Goal: Transaction & Acquisition: Register for event/course

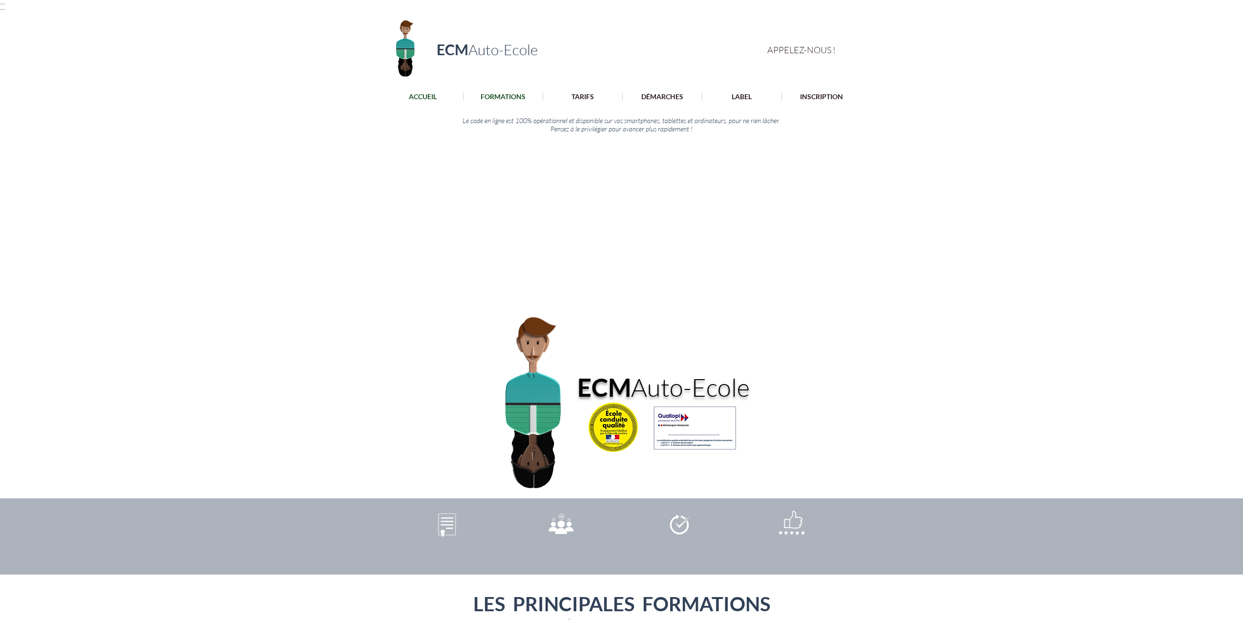
click at [502, 94] on p "FORMATIONS" at bounding box center [503, 97] width 55 height 8
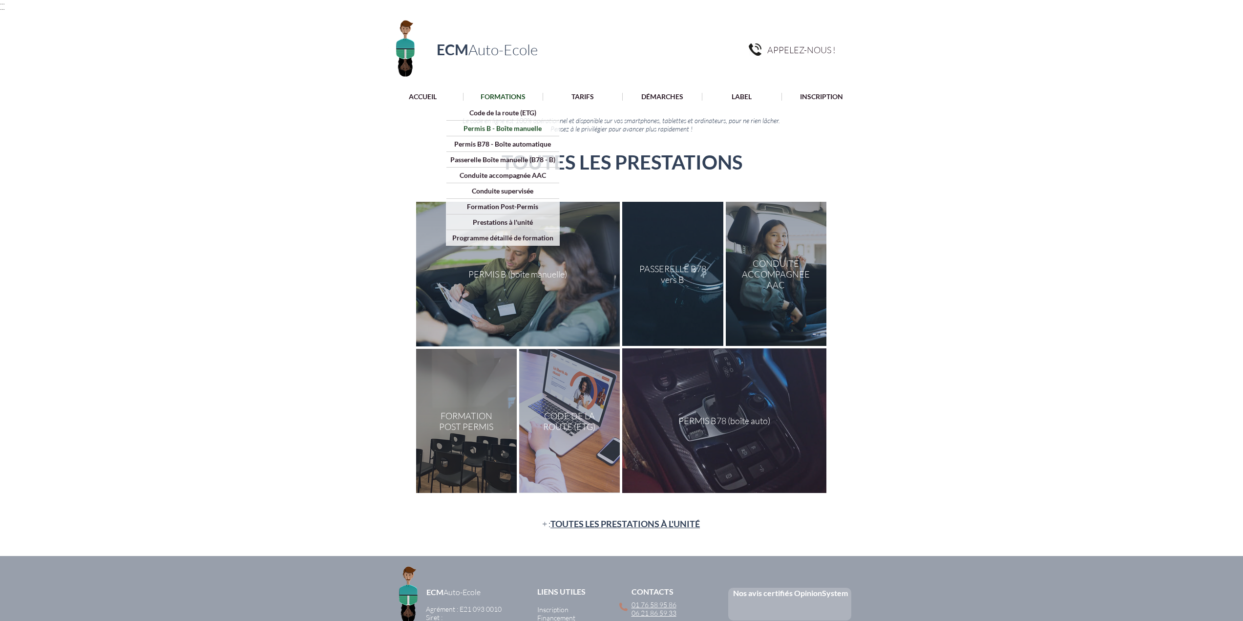
click at [504, 127] on p "Permis B - Boîte manuelle" at bounding box center [502, 128] width 85 height 15
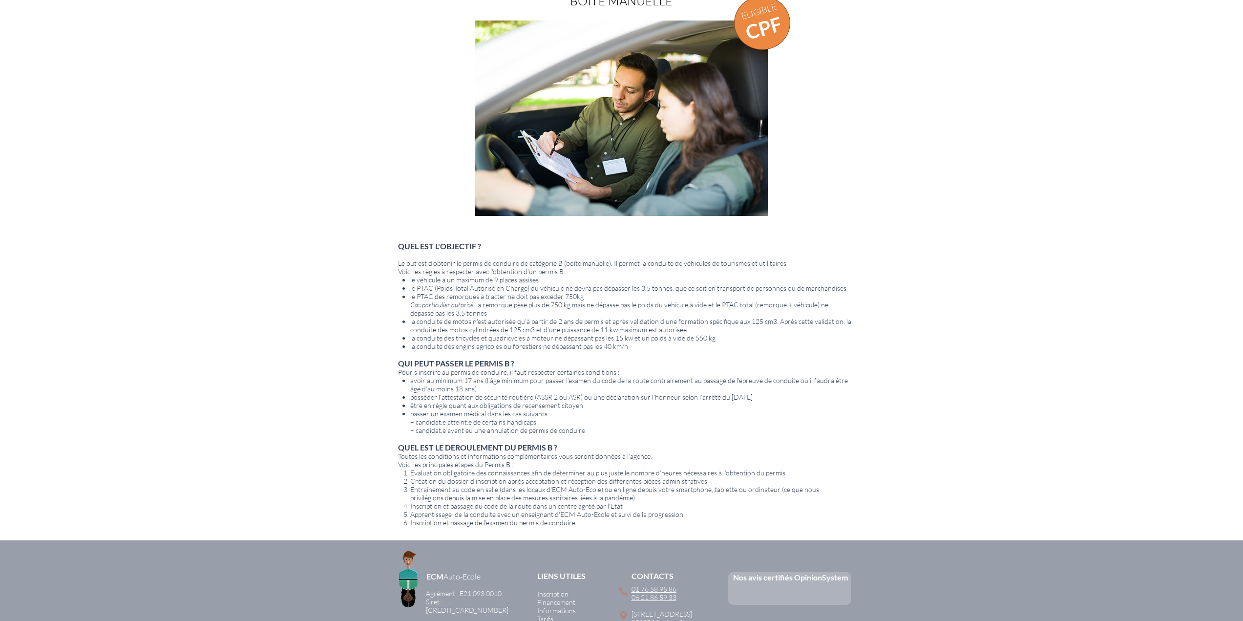
scroll to position [380, 0]
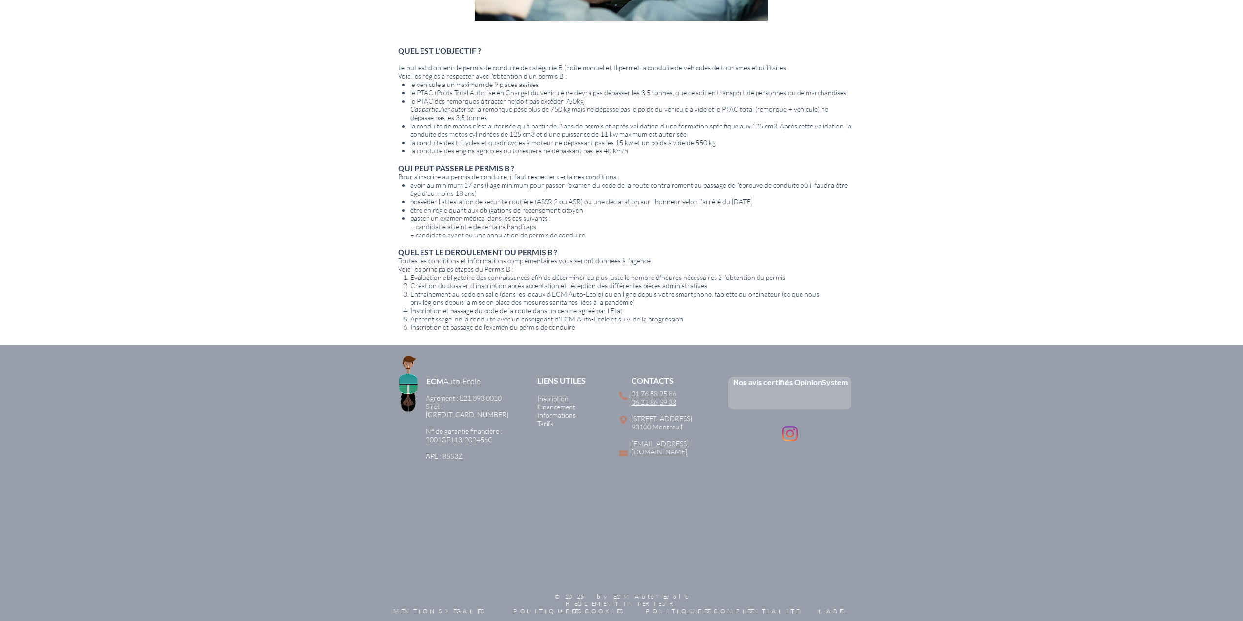
click at [546, 422] on span "Tarifs" at bounding box center [545, 423] width 16 height 8
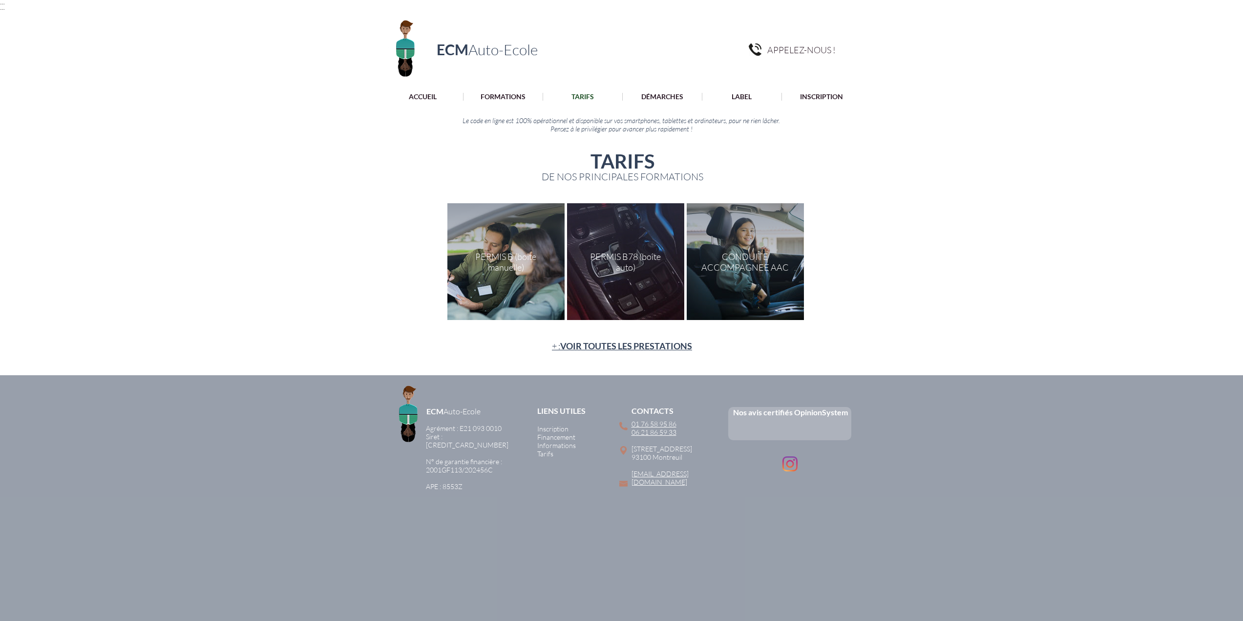
click at [508, 265] on div "main content" at bounding box center [505, 261] width 117 height 117
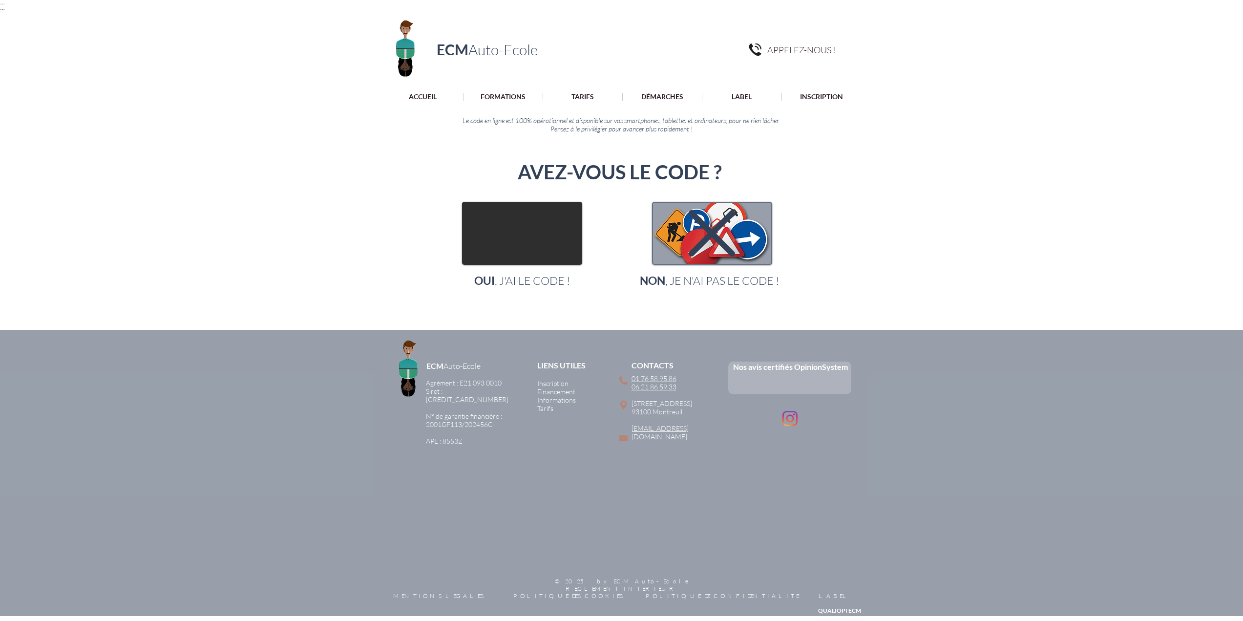
click at [545, 245] on img "main content" at bounding box center [522, 233] width 118 height 61
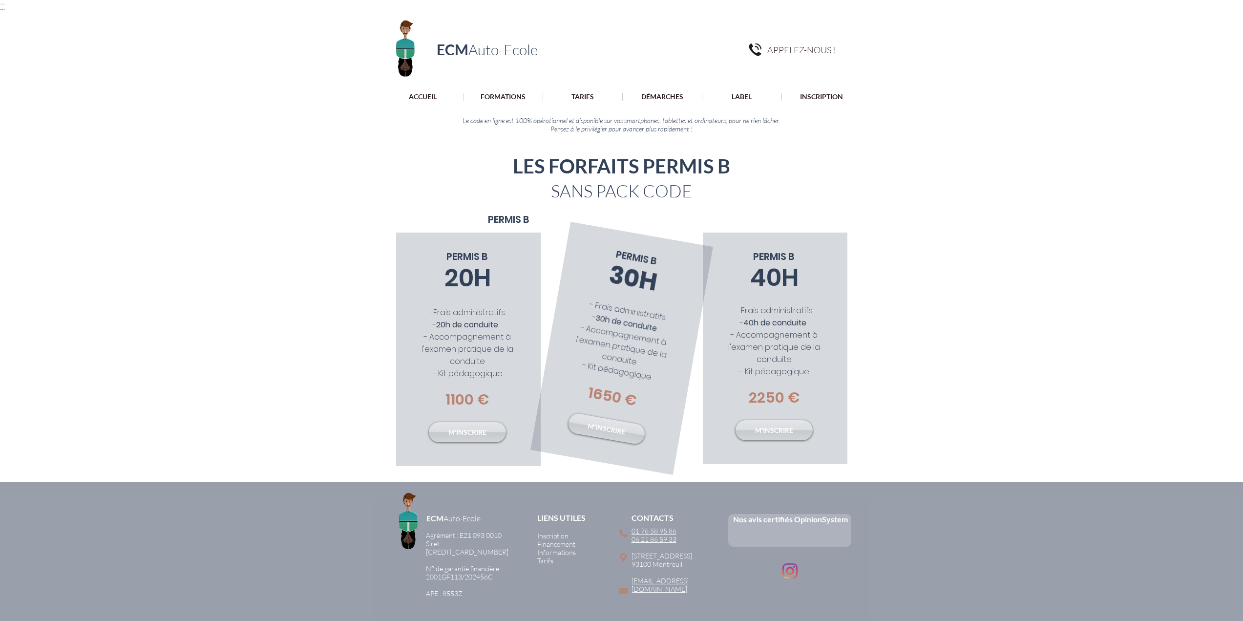
click at [623, 347] on span "- Accompagnement à l'examen pratique de la conduite" at bounding box center [621, 345] width 92 height 46
click at [607, 435] on link "M'INSCRIRE" at bounding box center [607, 428] width 80 height 33
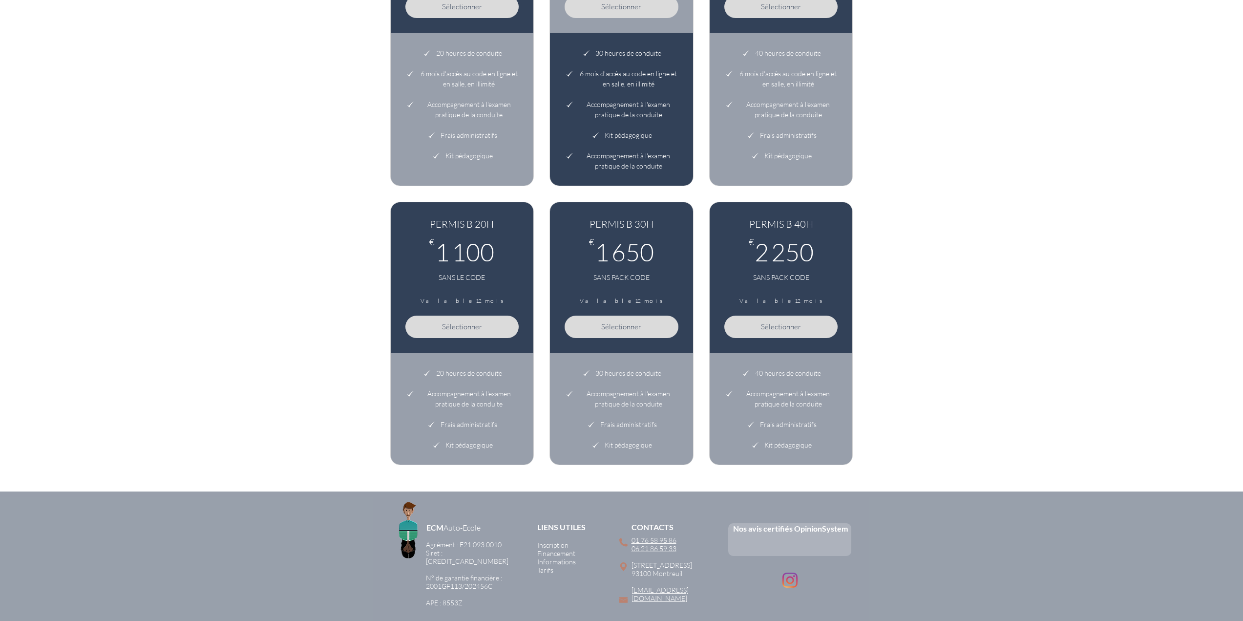
scroll to position [342, 0]
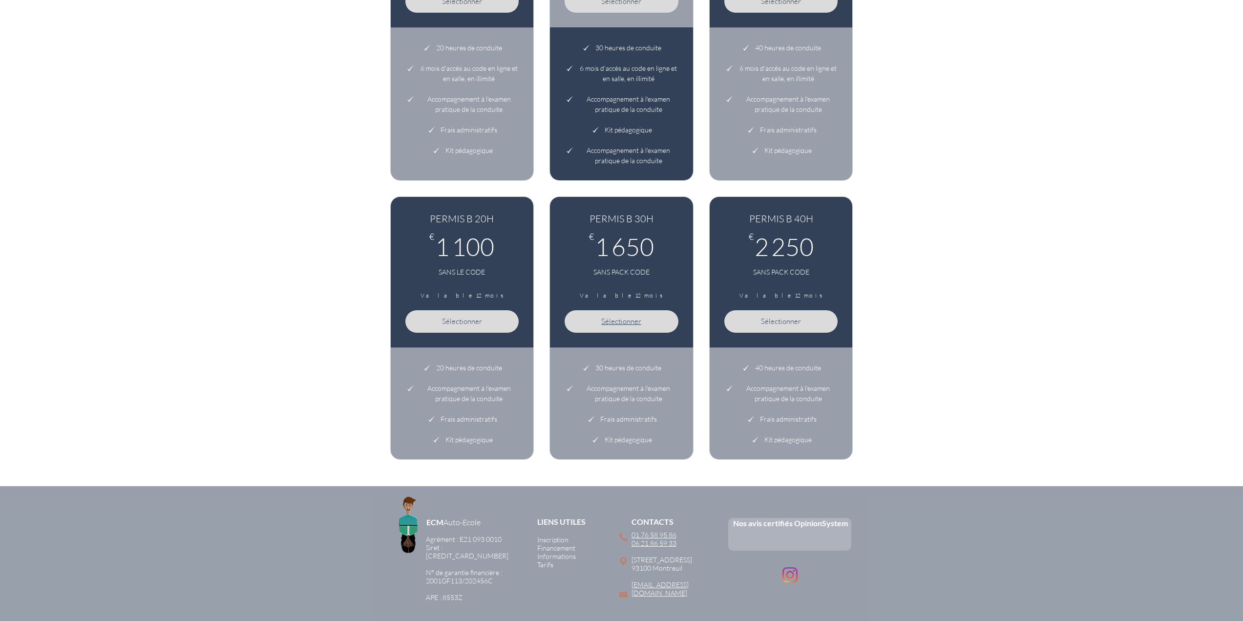
click at [606, 319] on span "Sélectionner" at bounding box center [621, 321] width 40 height 9
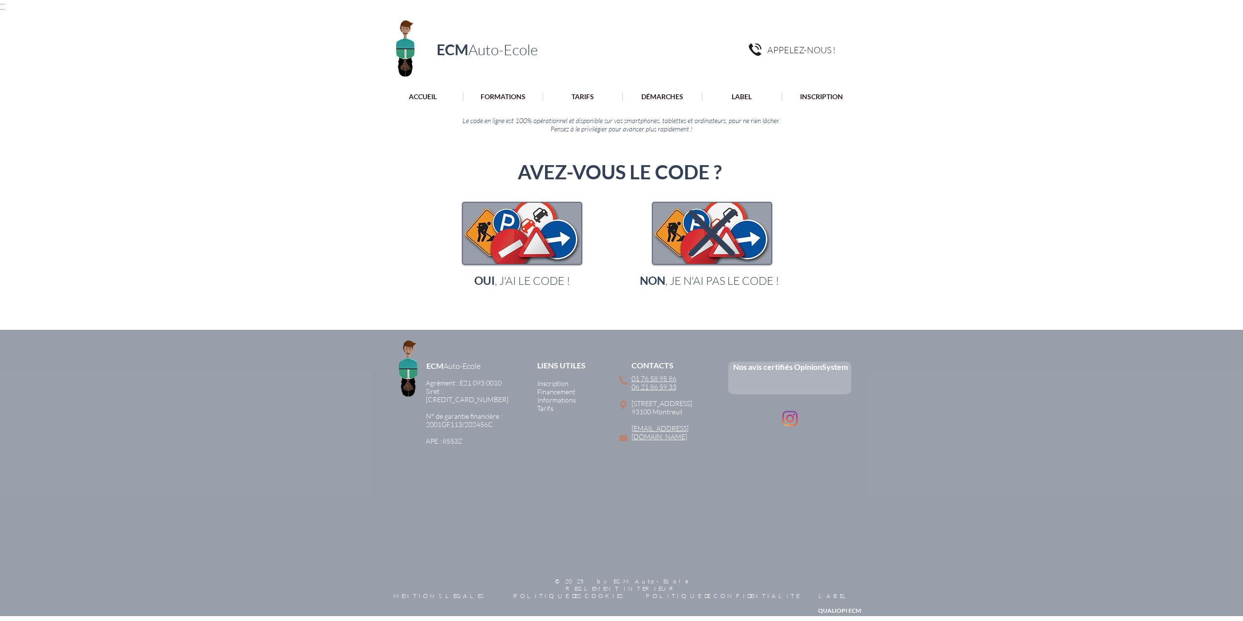
click at [713, 232] on icon "main content" at bounding box center [712, 233] width 46 height 46
click at [530, 238] on img "main content" at bounding box center [522, 233] width 118 height 61
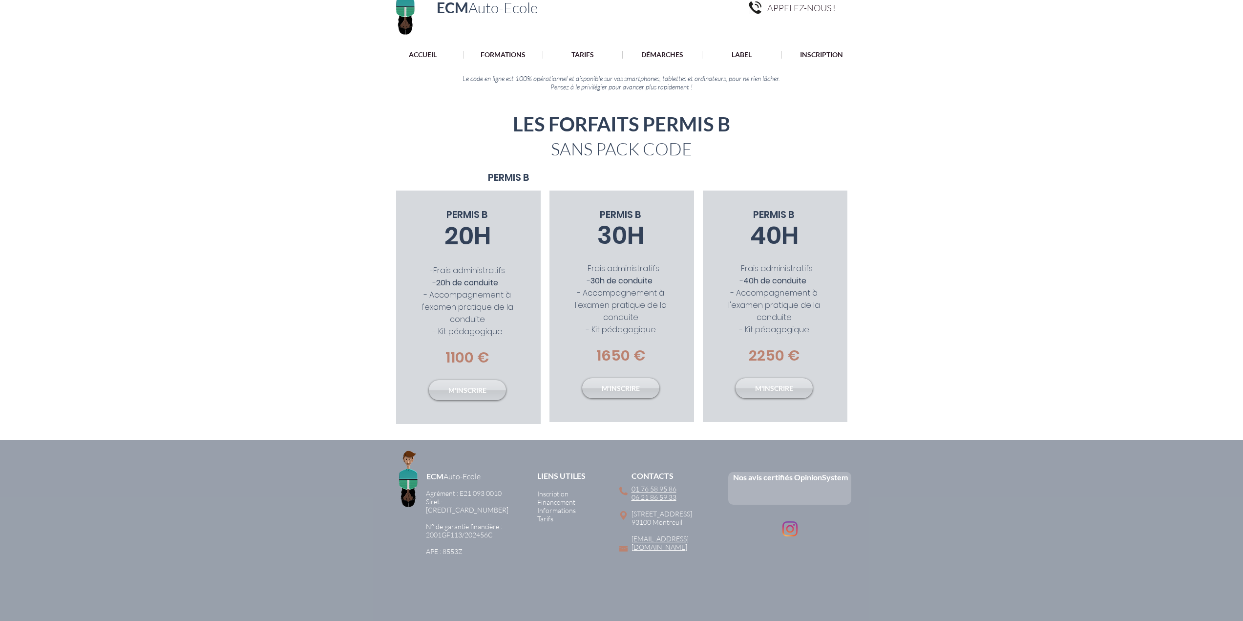
scroll to position [98, 0]
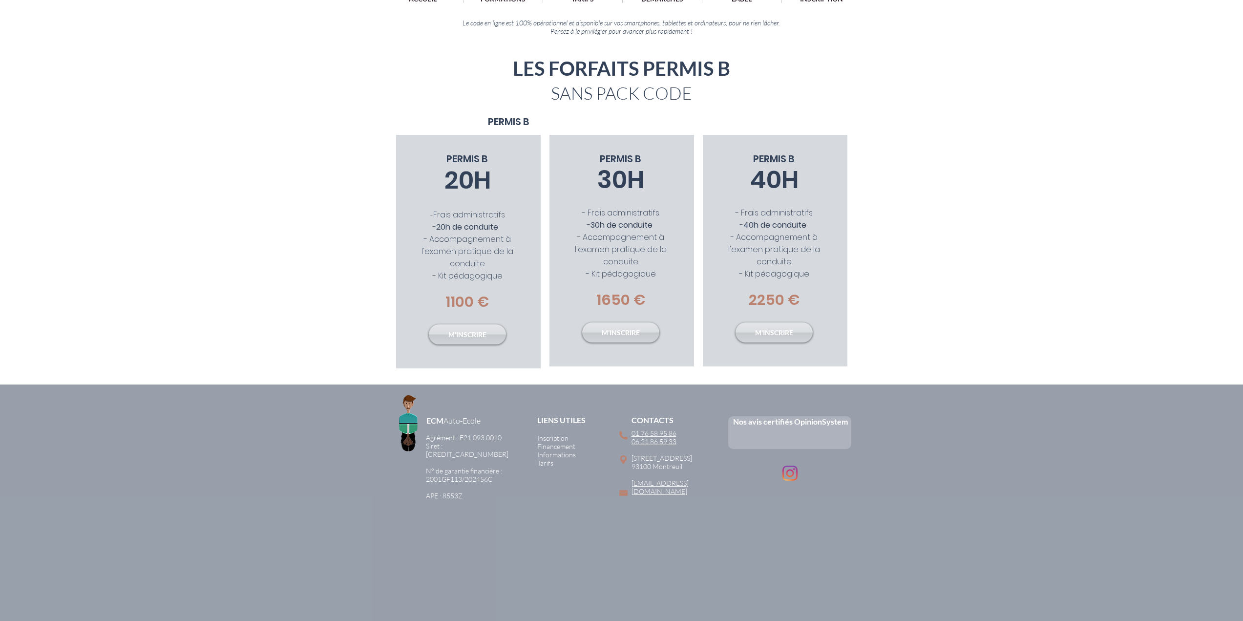
click at [559, 445] on span "Financement" at bounding box center [556, 446] width 38 height 8
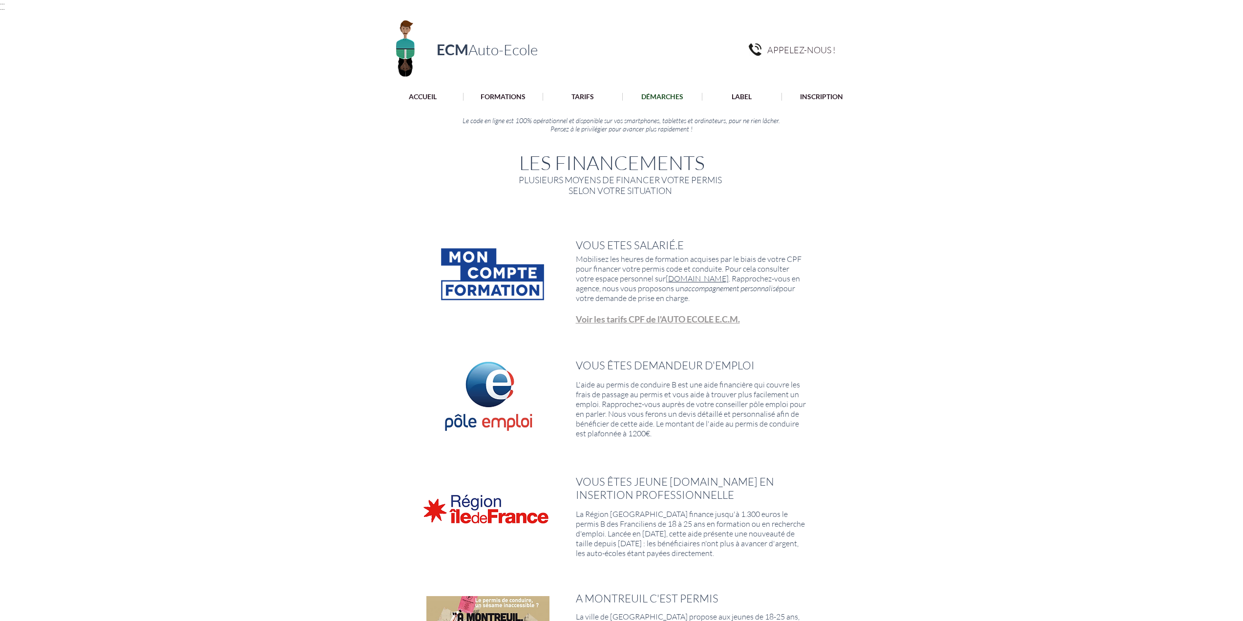
scroll to position [244, 0]
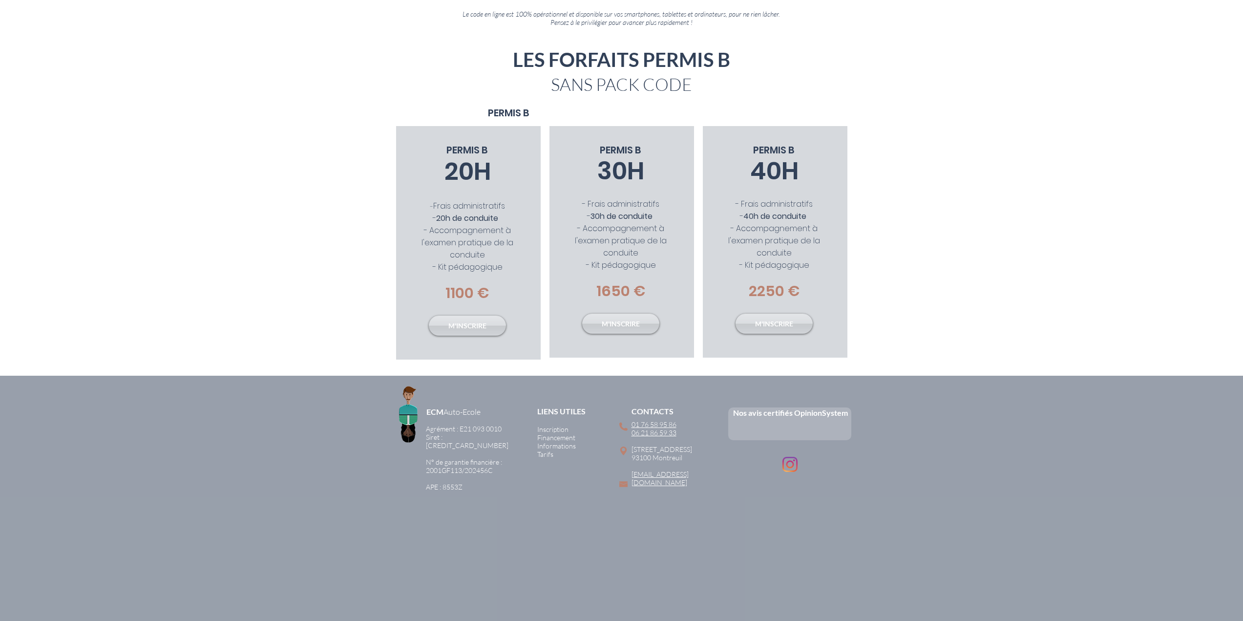
scroll to position [108, 0]
click at [562, 443] on span "Informations" at bounding box center [556, 444] width 39 height 8
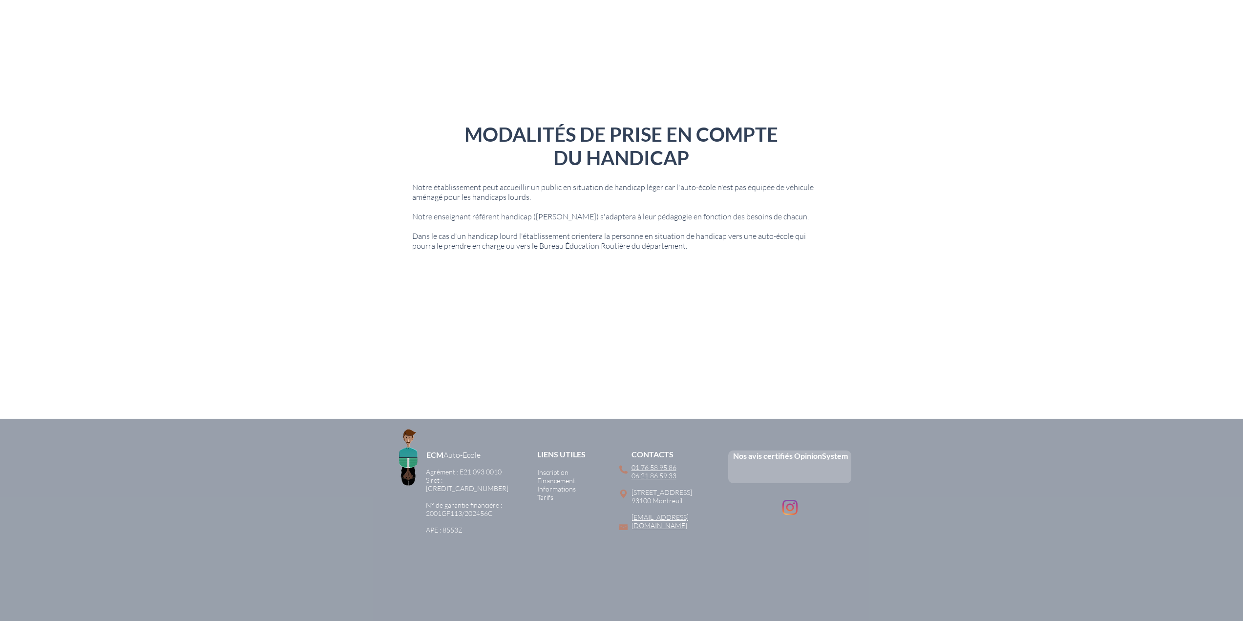
scroll to position [2183, 0]
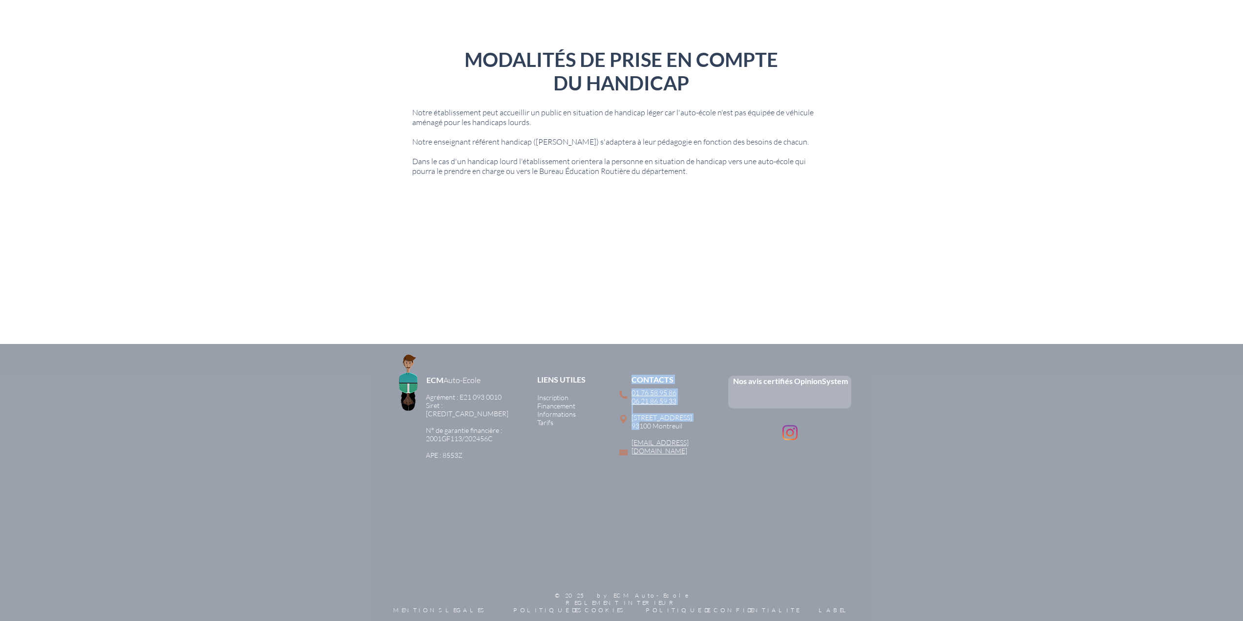
drag, startPoint x: 639, startPoint y: 426, endPoint x: 630, endPoint y: 425, distance: 9.3
click at [630, 425] on div "ECM Auto-Ecole Agrément : E21 093 0010 Siret : [CREDIT_CARD_NUMBER] ​ N° de gar…" at bounding box center [621, 487] width 1243 height 286
click at [641, 433] on p "​" at bounding box center [681, 434] width 99 height 8
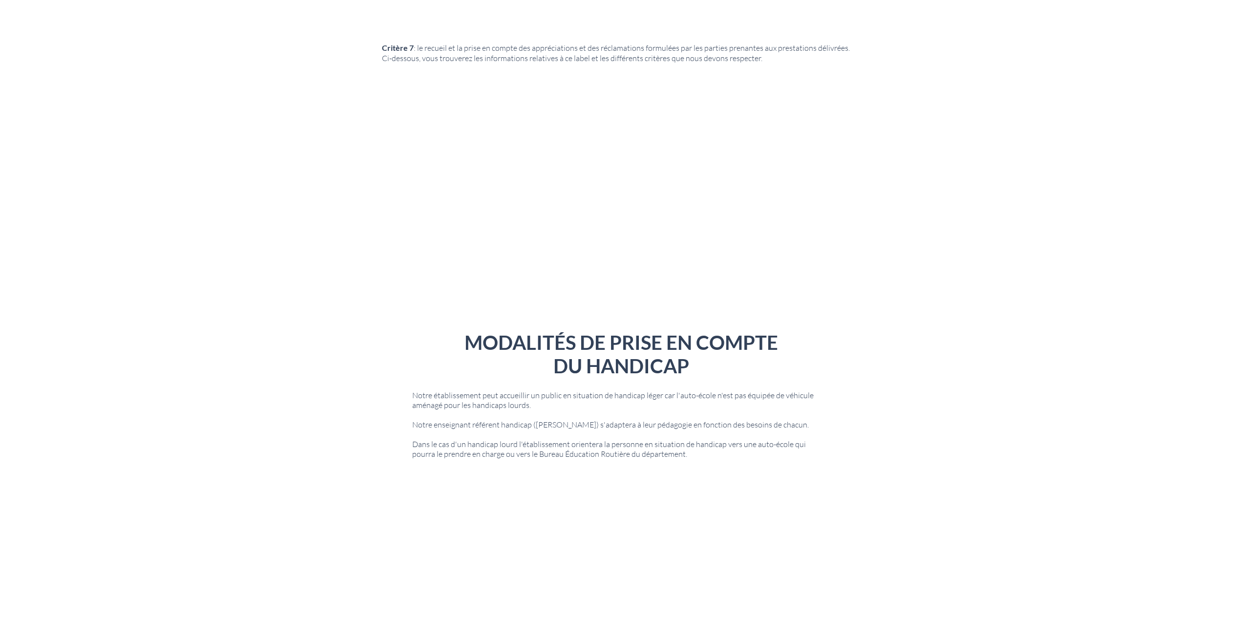
scroll to position [1890, 0]
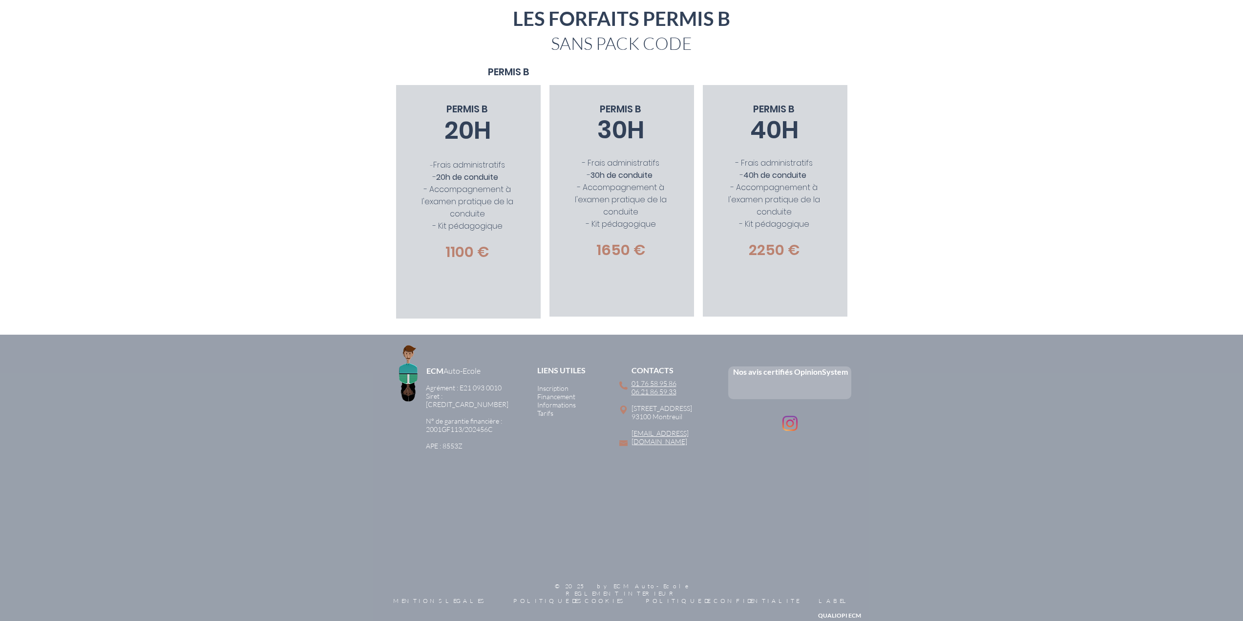
scroll to position [108, 0]
